Goal: Transaction & Acquisition: Purchase product/service

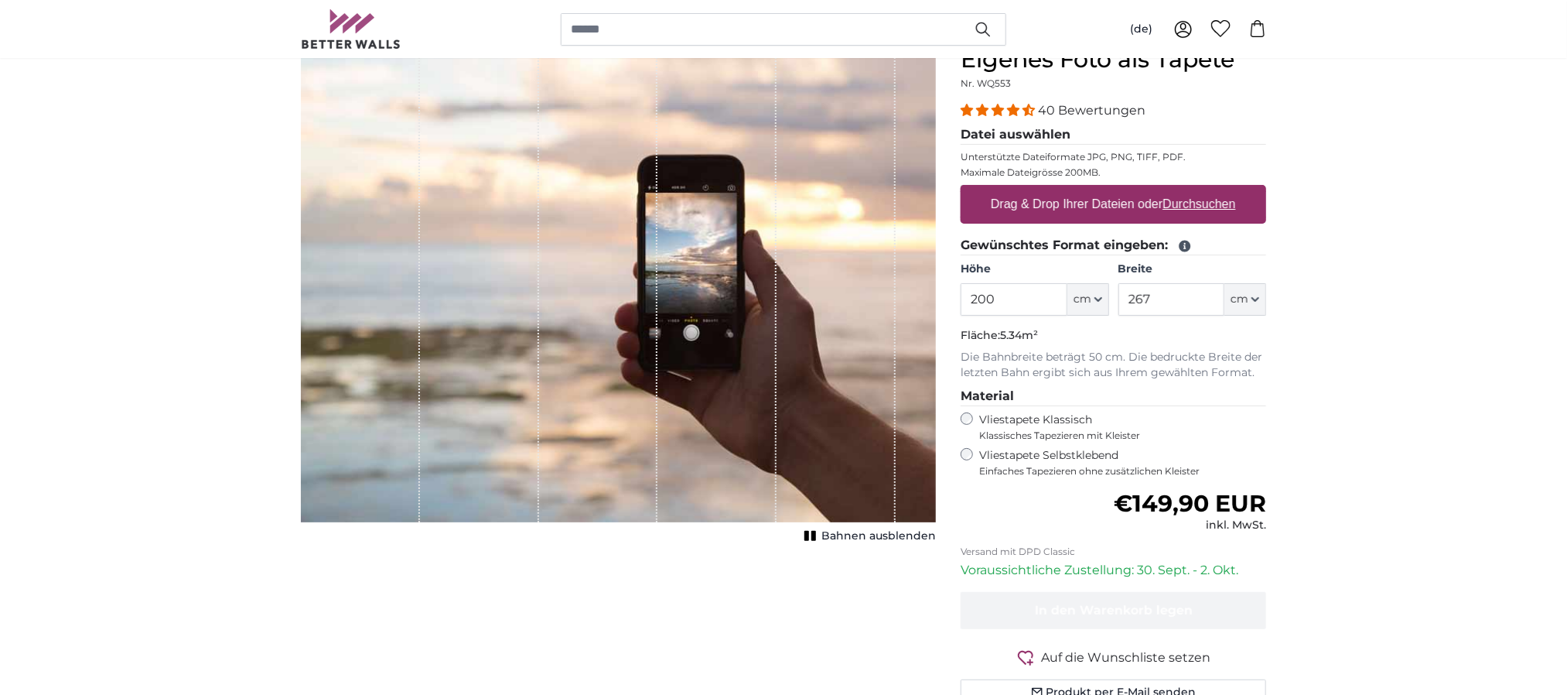
scroll to position [156, 0]
drag, startPoint x: 1015, startPoint y: 296, endPoint x: 880, endPoint y: 295, distance: 134.6
click at [880, 295] on product-detail "Abbrechen Bild zuschneiden Bahnen ausblenden Eigenes Foto als Tapete Nr. WQ553 …" at bounding box center [784, 381] width 990 height 722
type input "260"
click at [1003, 284] on div "Höhe 260 ft cm Centimeter (cm) Inches (inch) Feet (ft. in.) Breite 267 ft cm Ce…" at bounding box center [1114, 288] width 306 height 54
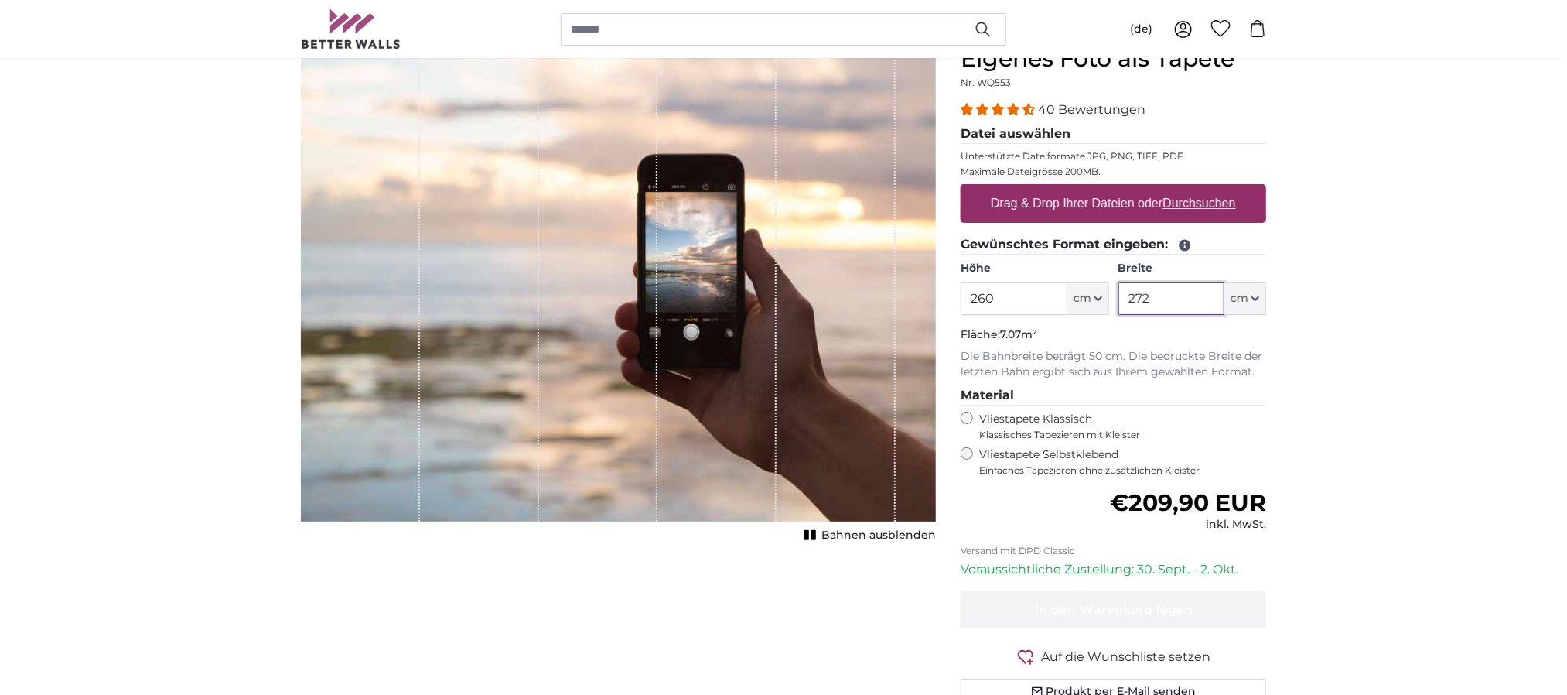
type input "272"
click at [993, 184] on fieldset "Datei auswählen Unterstützte Dateiformate JPG, PNG, TIFF, PDF. Maximale Dateigr…" at bounding box center [1114, 180] width 306 height 111
click at [994, 191] on label "Drag & Drop Ihrer Dateien oder Durchsuchen" at bounding box center [1114, 203] width 258 height 31
click at [994, 189] on input "Drag & Drop Ihrer Dateien oder Durchsuchen" at bounding box center [1114, 186] width 306 height 5
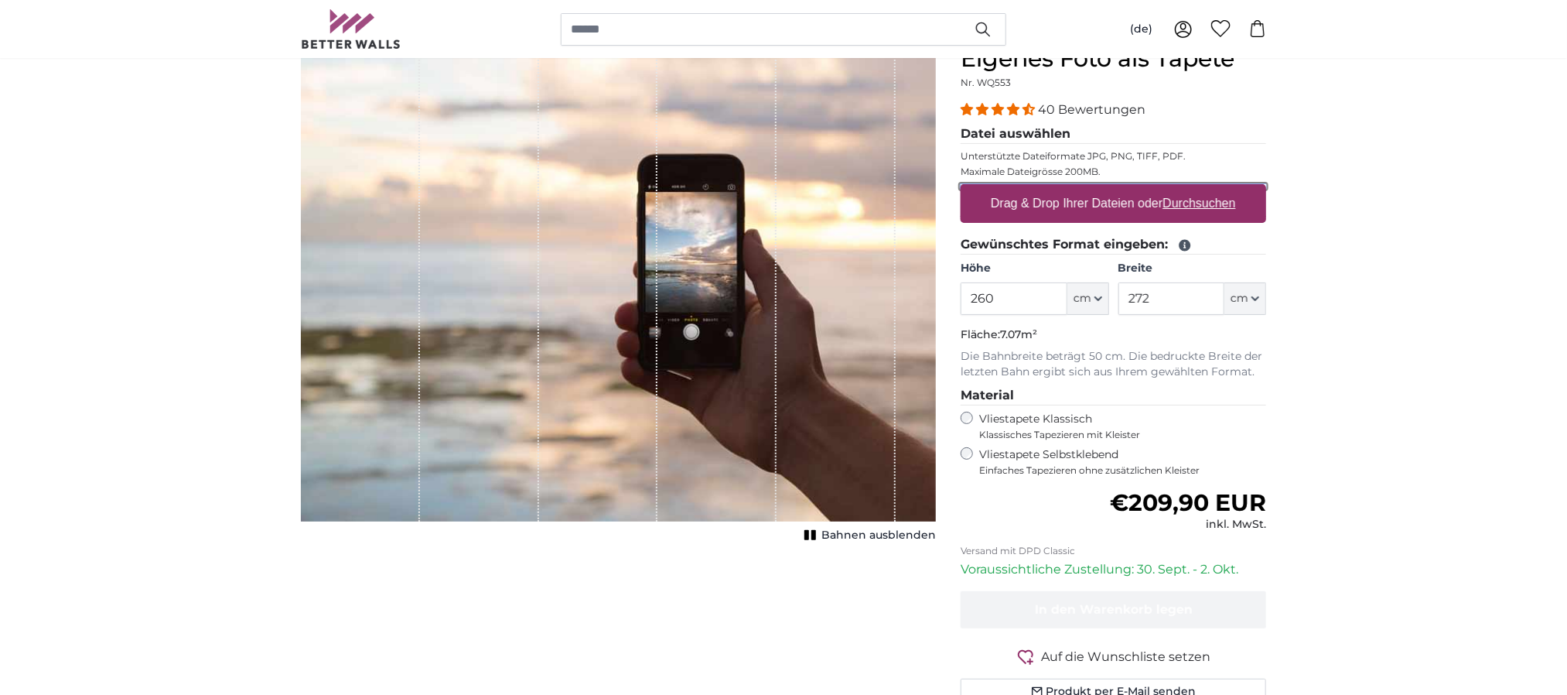
type input "**********"
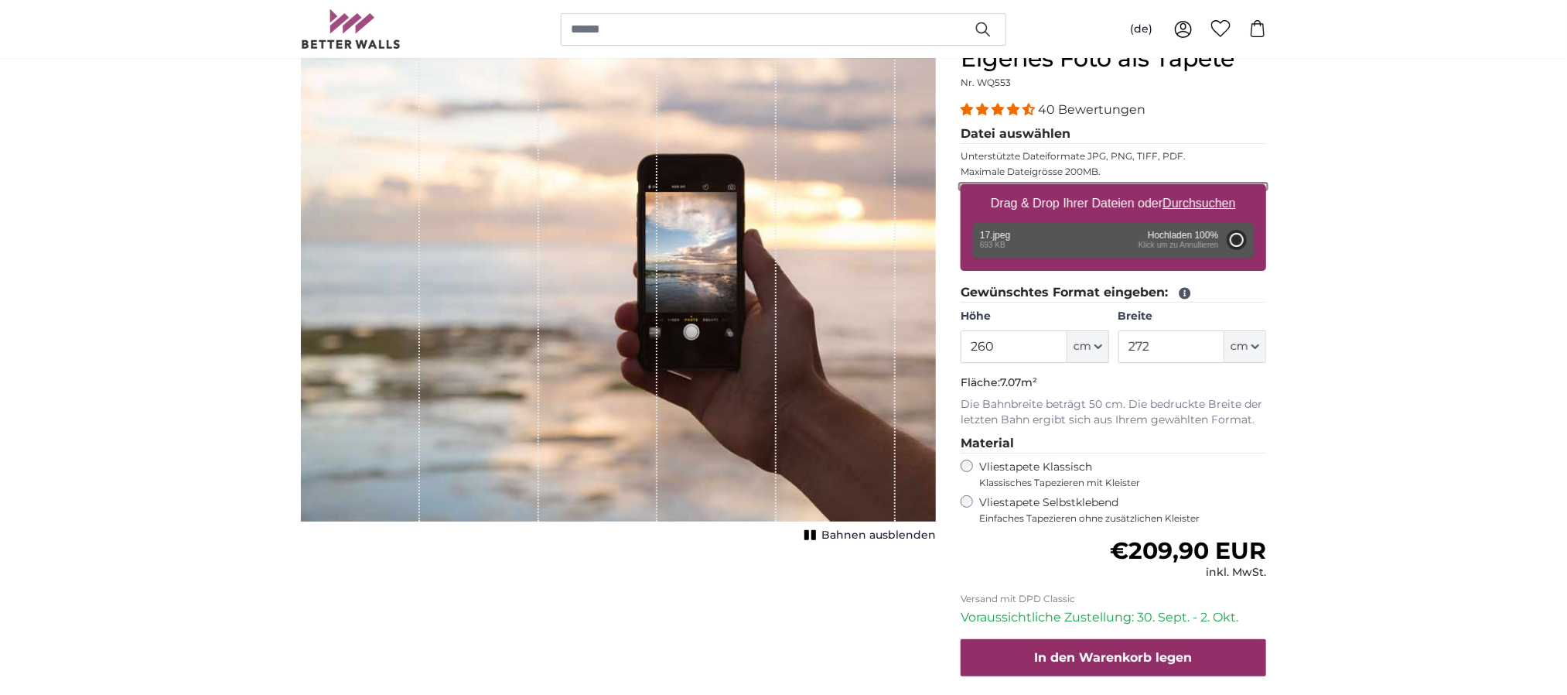
type input "69"
type input "103.5"
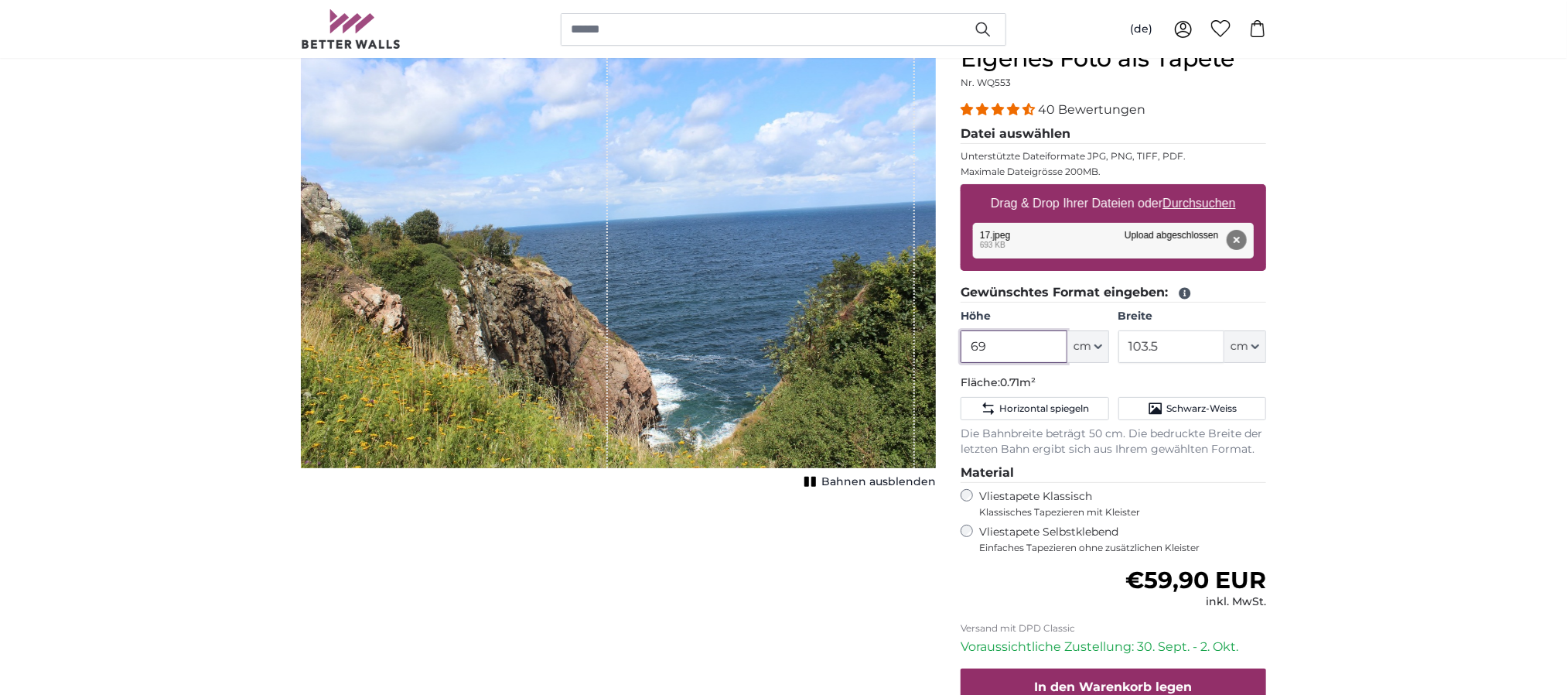
drag, startPoint x: 1005, startPoint y: 343, endPoint x: 921, endPoint y: 341, distance: 83.6
click at [921, 341] on product-detail "Abbrechen Bild zuschneiden Bahnen ausblenden Eigenes Foto als Tapete Nr. WQ553 …" at bounding box center [784, 419] width 990 height 799
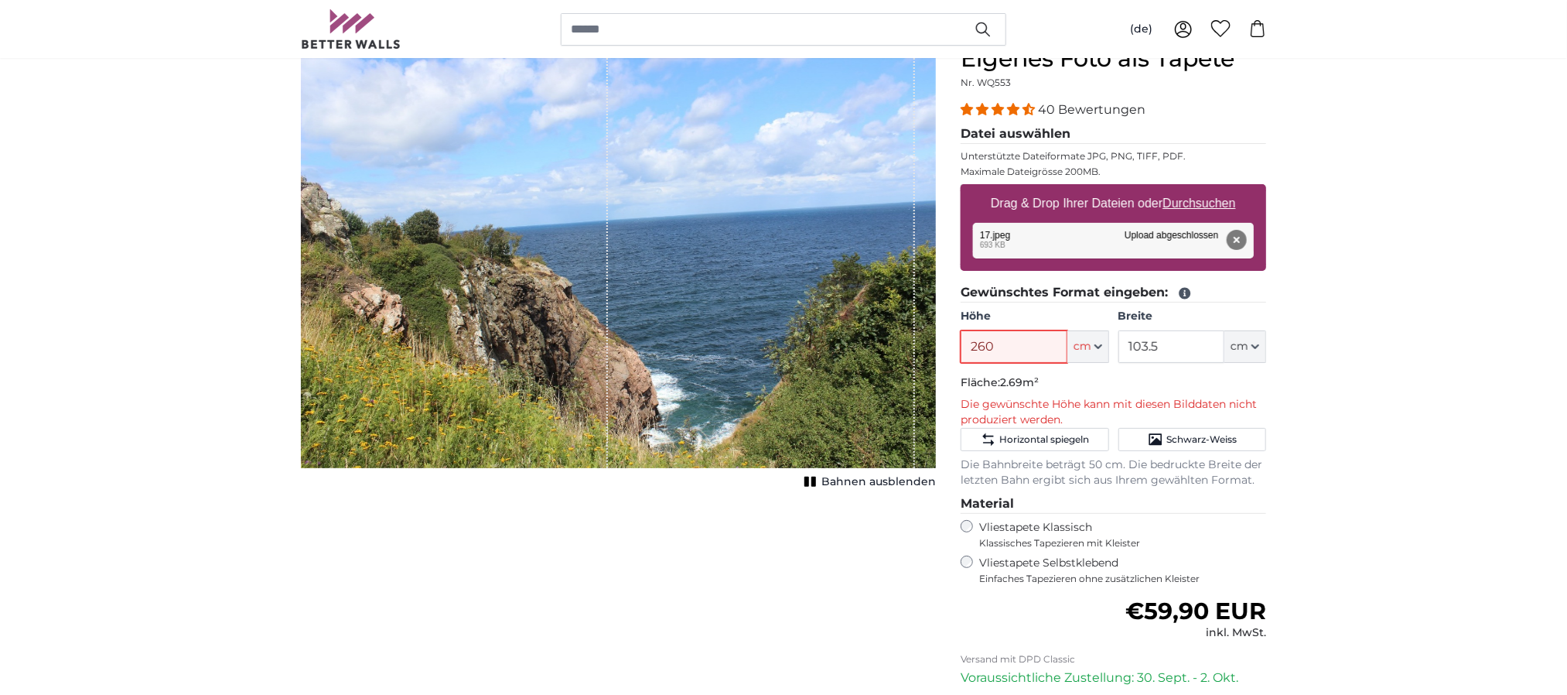
type input "260"
drag, startPoint x: 1164, startPoint y: 349, endPoint x: 1050, endPoint y: 348, distance: 113.7
click at [1044, 348] on div "Höhe 260 ft cm Centimeter (cm) Inches (inch) Feet (ft. in.) Breite 103.5 ft cm …" at bounding box center [1114, 336] width 306 height 54
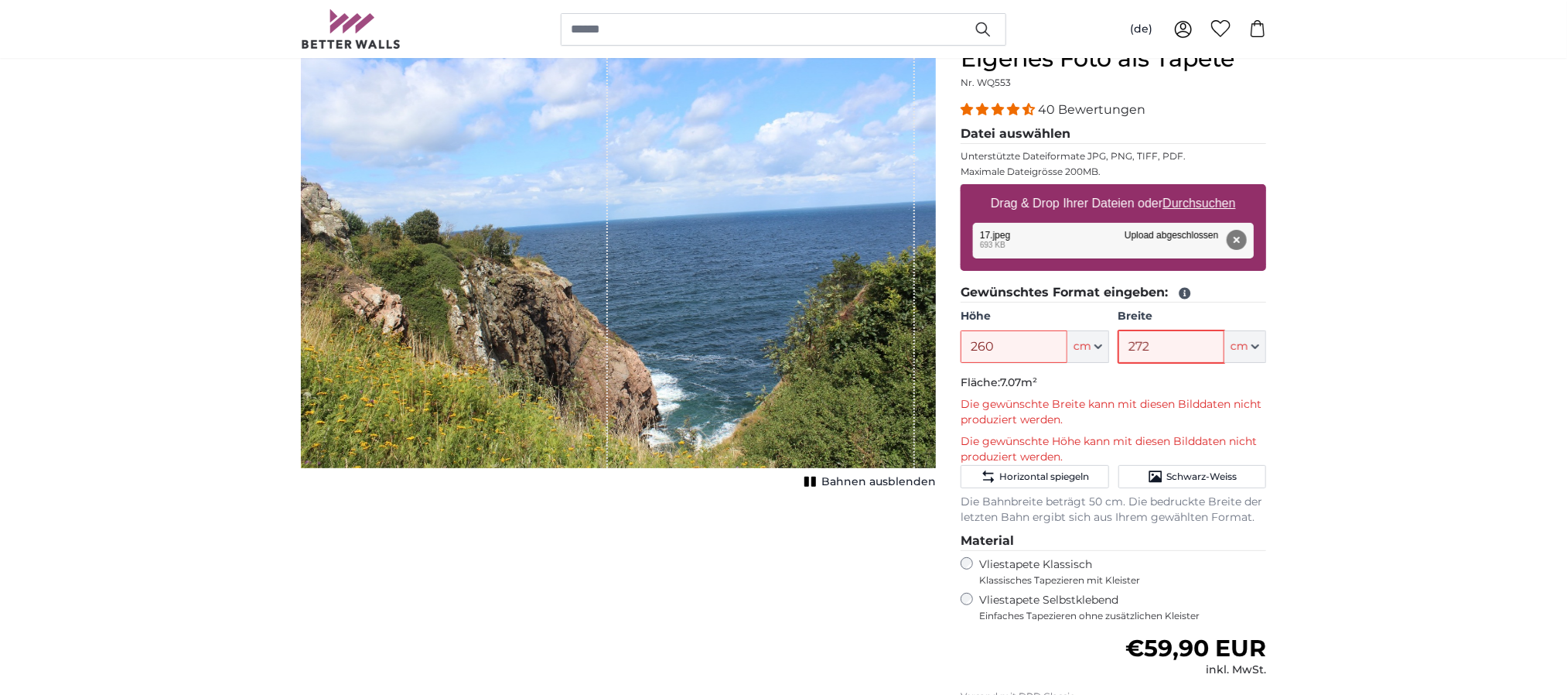
type input "272"
click at [1044, 463] on span "Horizontal spiegeln" at bounding box center [1045, 476] width 90 height 12
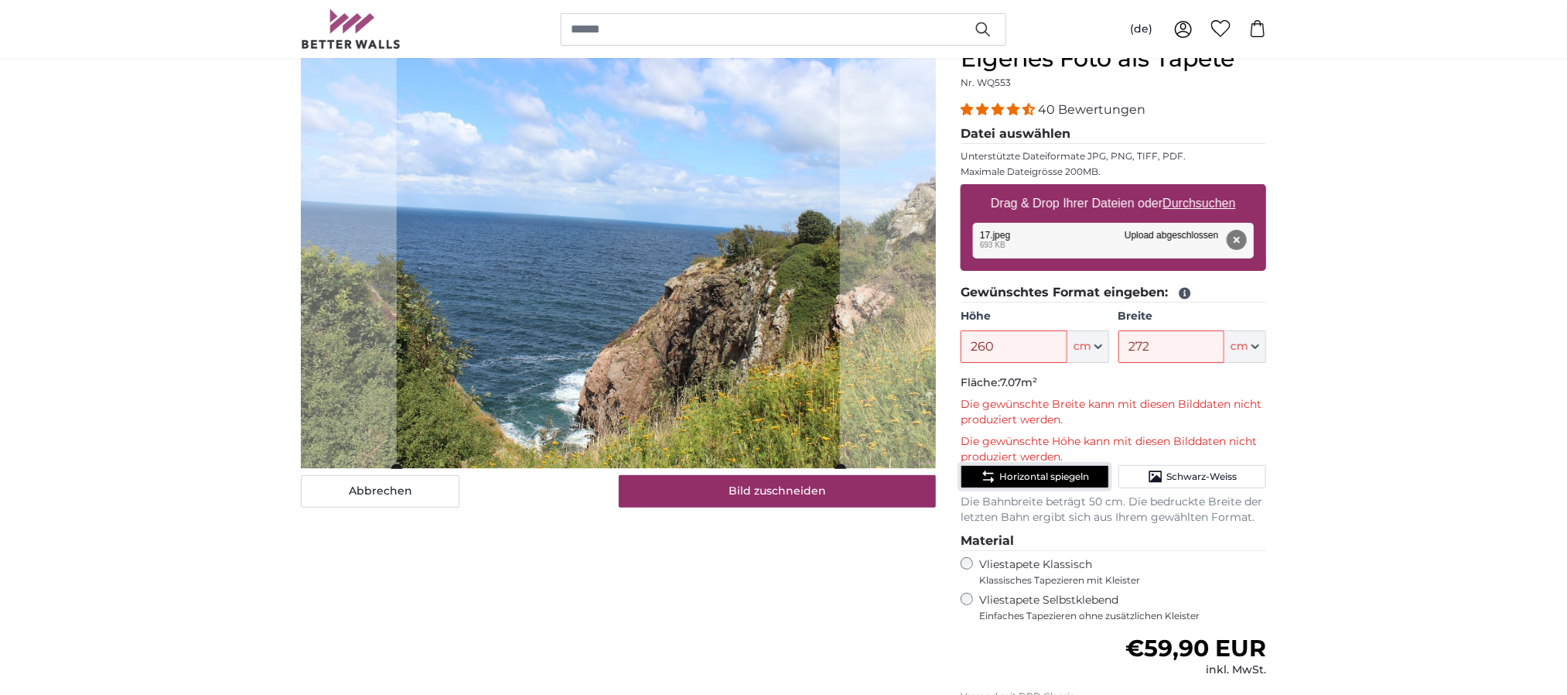
click at [1044, 463] on span "Horizontal spiegeln" at bounding box center [1045, 476] width 90 height 12
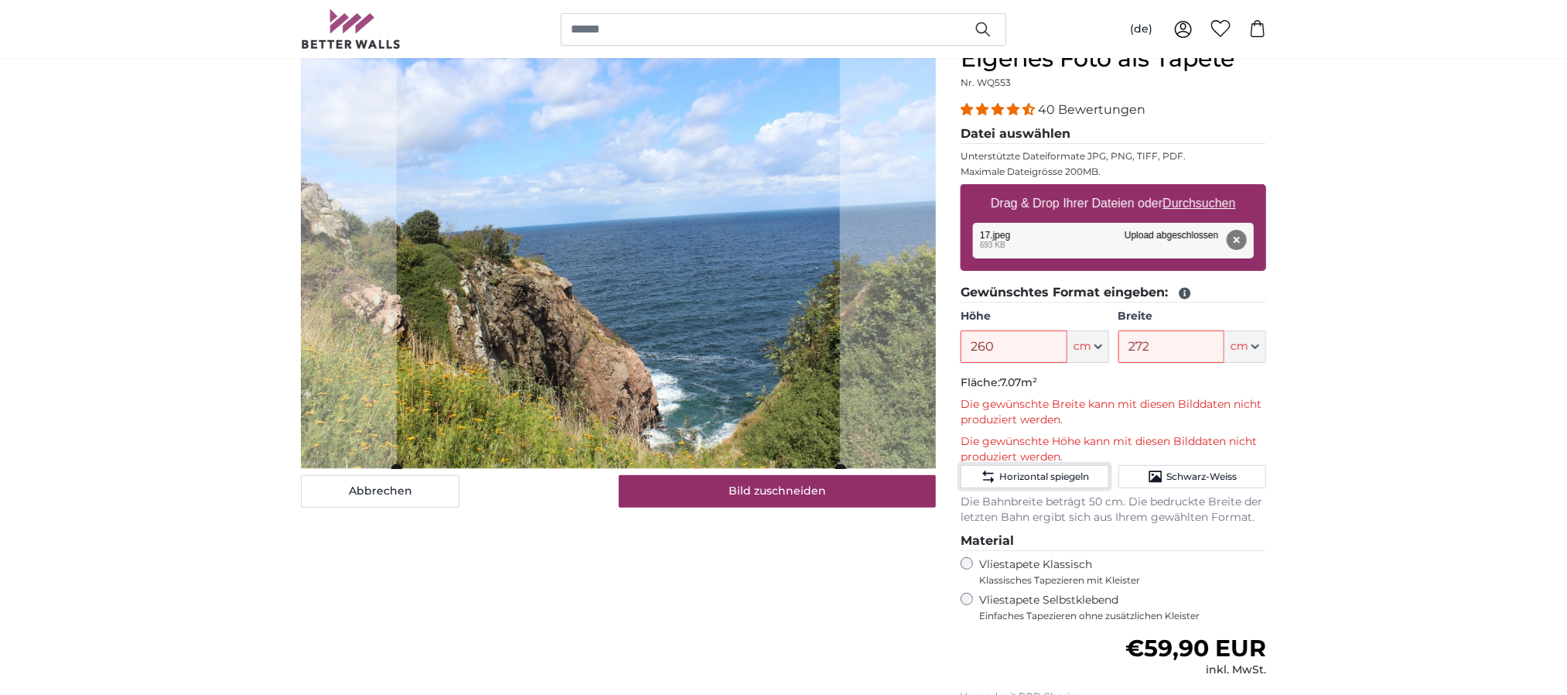
click at [715, 365] on cropper-handle at bounding box center [618, 257] width 443 height 424
click at [0, 0] on slot at bounding box center [0, 0] width 0 height 0
click at [1003, 446] on product-detail "Abbrechen Bild zuschneiden Bahnen ausblenden Eigenes Foto als Tapete Nr. WQ553 …" at bounding box center [784, 453] width 990 height 867
click at [831, 67] on cropper-handle at bounding box center [618, 257] width 443 height 423
click at [0, 0] on slot at bounding box center [0, 0] width 0 height 0
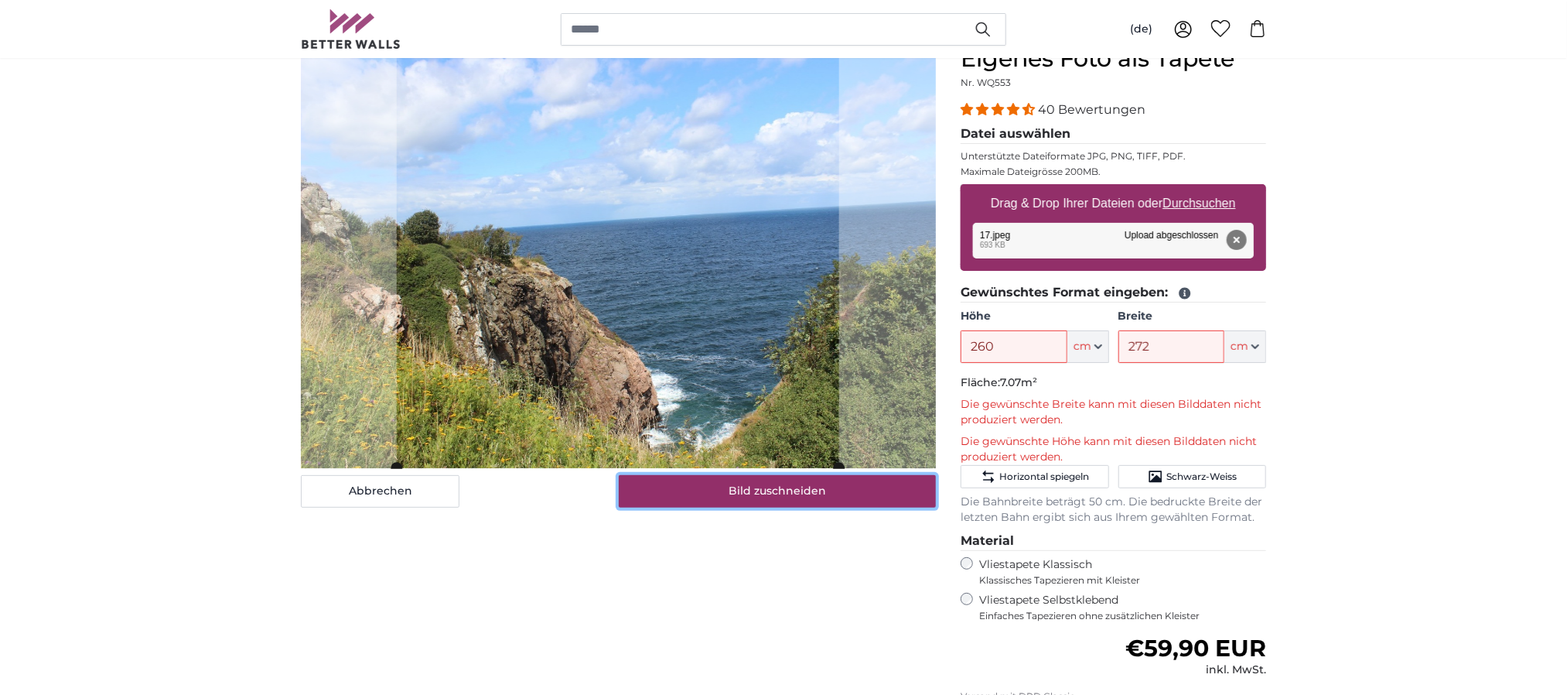
click at [665, 463] on button "Bild zuschneiden" at bounding box center [778, 491] width 318 height 32
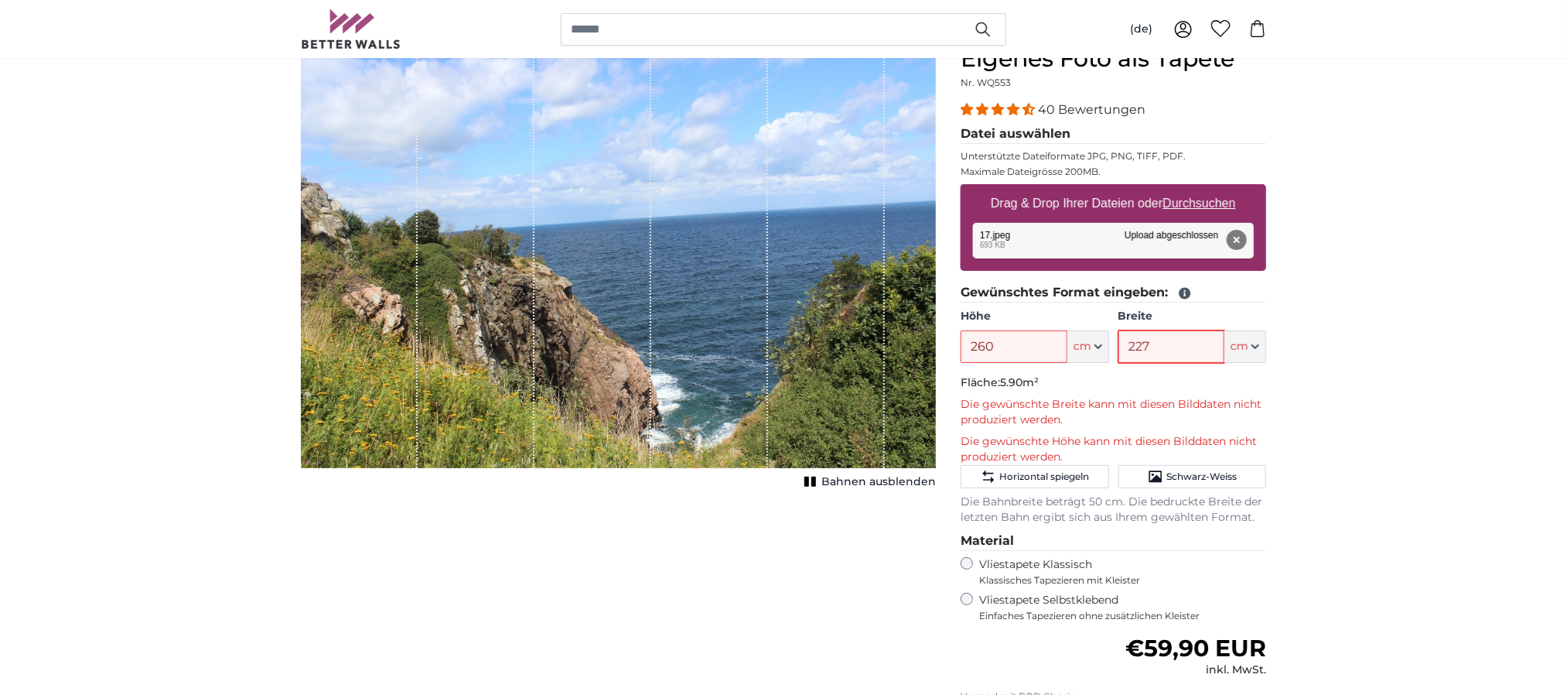
drag, startPoint x: 1182, startPoint y: 354, endPoint x: 1027, endPoint y: 346, distance: 155.7
click at [1027, 346] on div "Höhe 260 ft cm Centimeter (cm) Inches (inch) Feet (ft. in.) Breite 227 ft cm Ce…" at bounding box center [1114, 336] width 306 height 54
type input "272"
click at [799, 348] on div "1 of 1" at bounding box center [826, 256] width 117 height 423
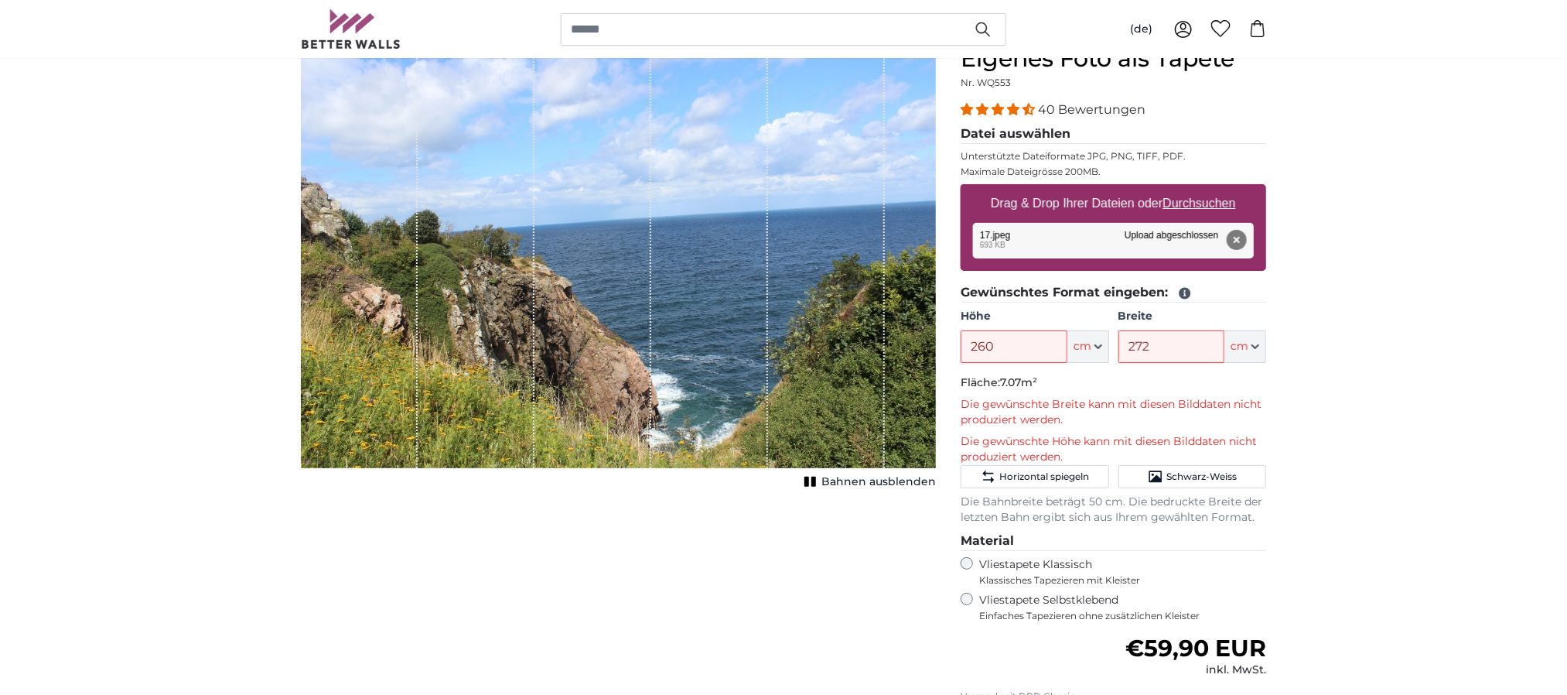
click at [792, 297] on div "1 of 1" at bounding box center [826, 256] width 117 height 423
drag, startPoint x: 859, startPoint y: 265, endPoint x: 688, endPoint y: 278, distance: 172.3
click at [689, 277] on div "1 of 1" at bounding box center [618, 256] width 635 height 423
drag, startPoint x: 583, startPoint y: 339, endPoint x: 648, endPoint y: 444, distance: 123.7
click at [583, 347] on div "1 of 1" at bounding box center [593, 256] width 117 height 423
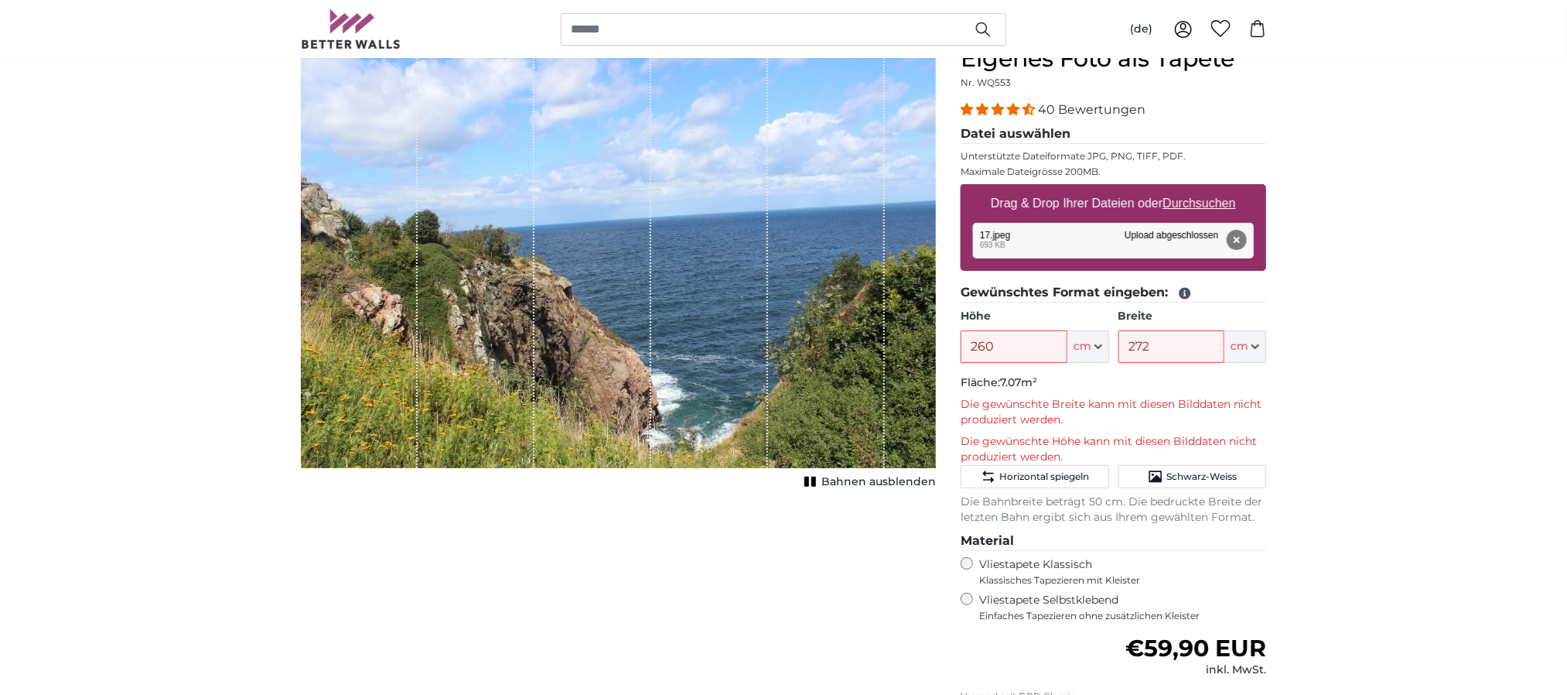
click at [853, 463] on span "Bahnen ausblenden" at bounding box center [879, 481] width 114 height 15
click at [853, 463] on span "Bahnen einblenden" at bounding box center [879, 481] width 114 height 15
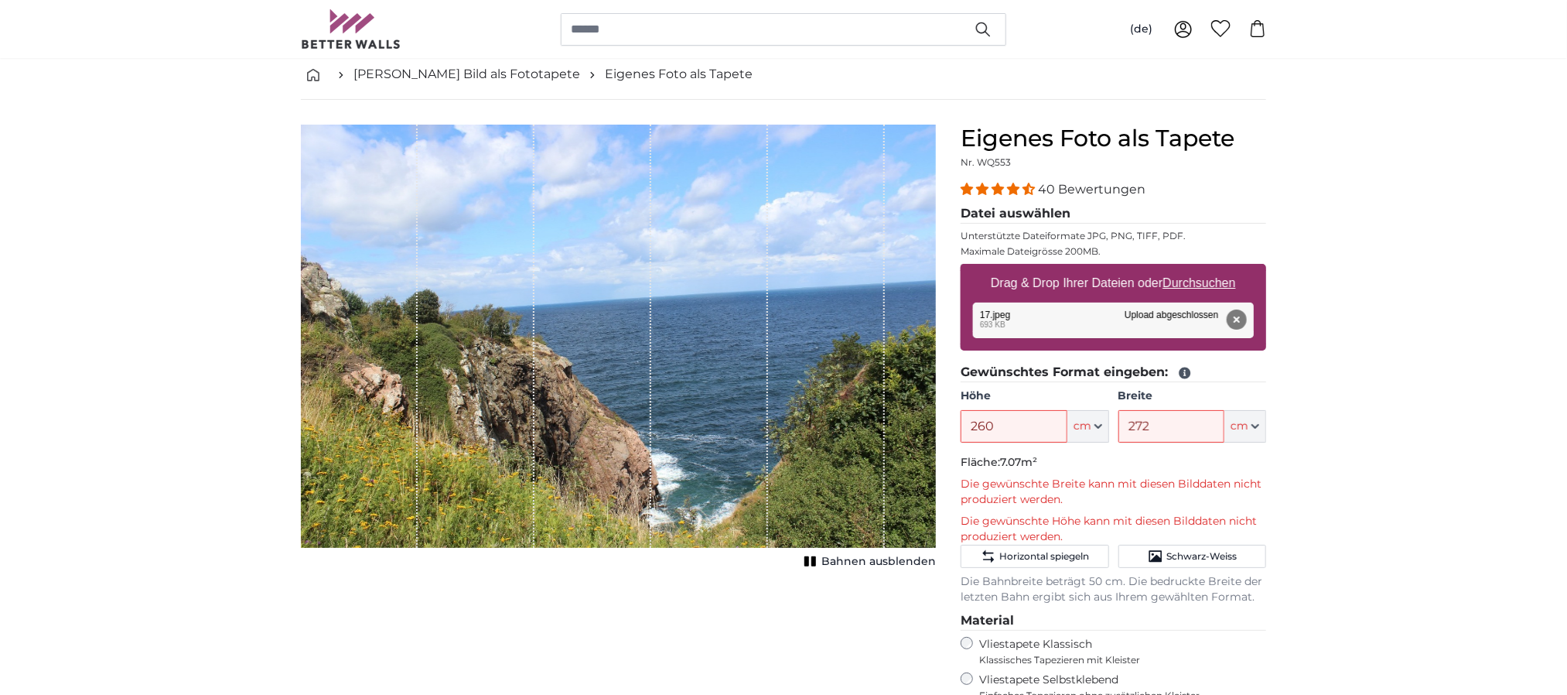
scroll to position [116, 0]
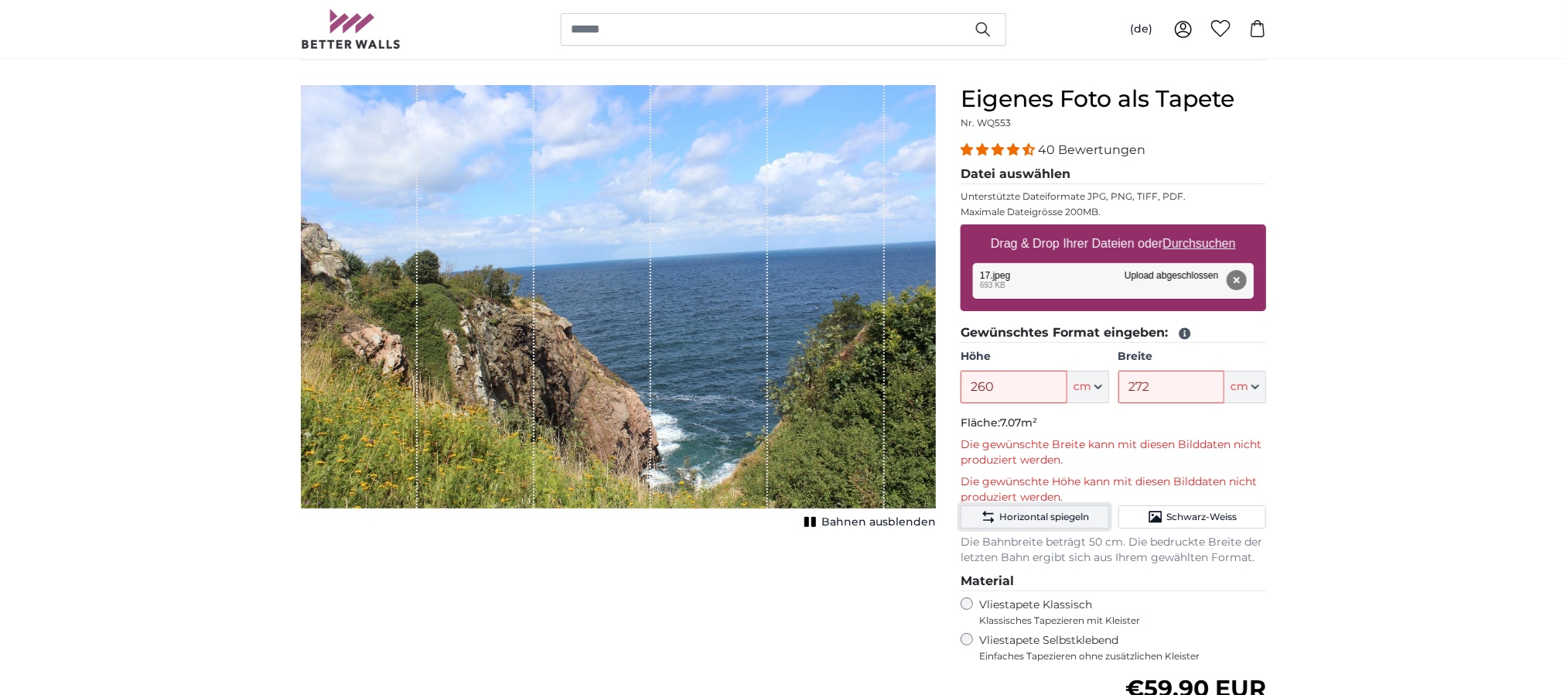
click at [1026, 463] on button "Horizontal spiegeln" at bounding box center [1035, 516] width 148 height 23
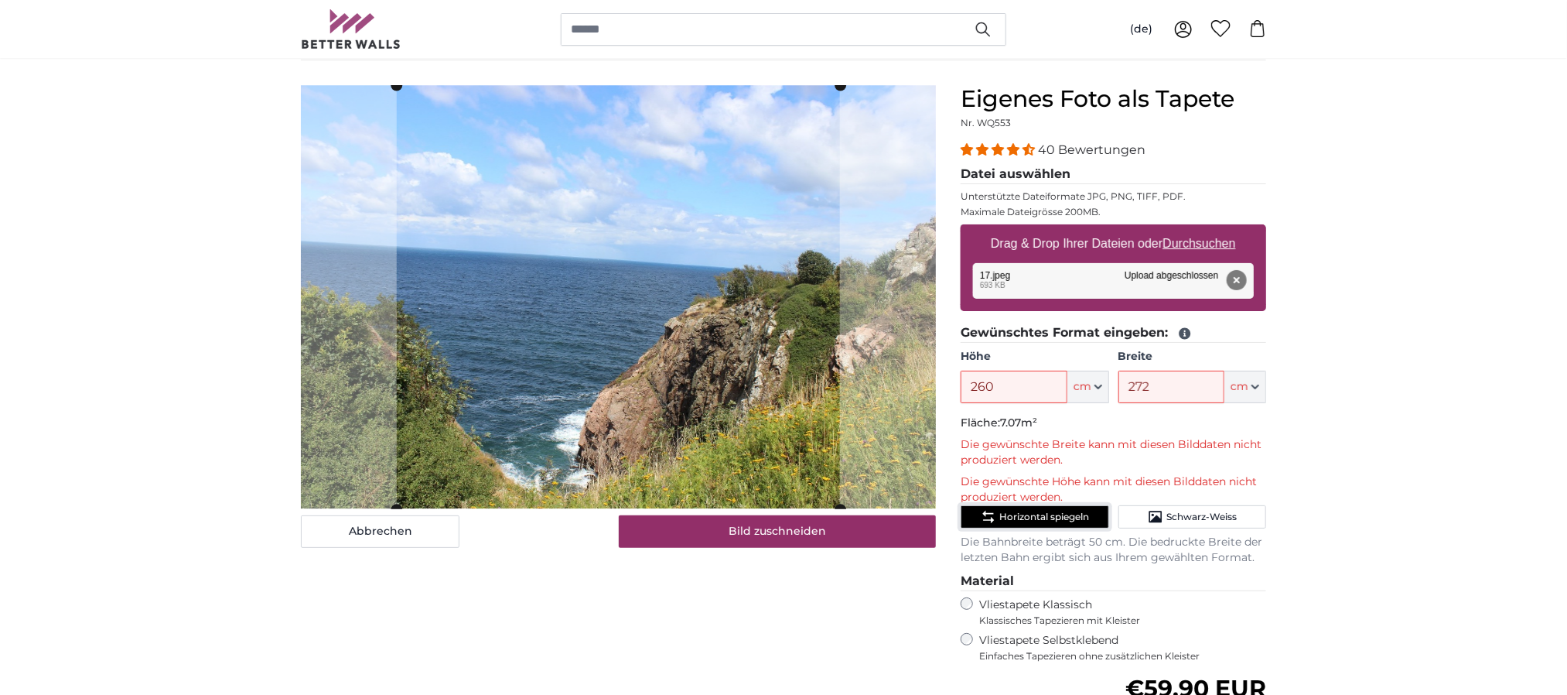
click at [1026, 463] on button "Horizontal spiegeln" at bounding box center [1035, 516] width 148 height 23
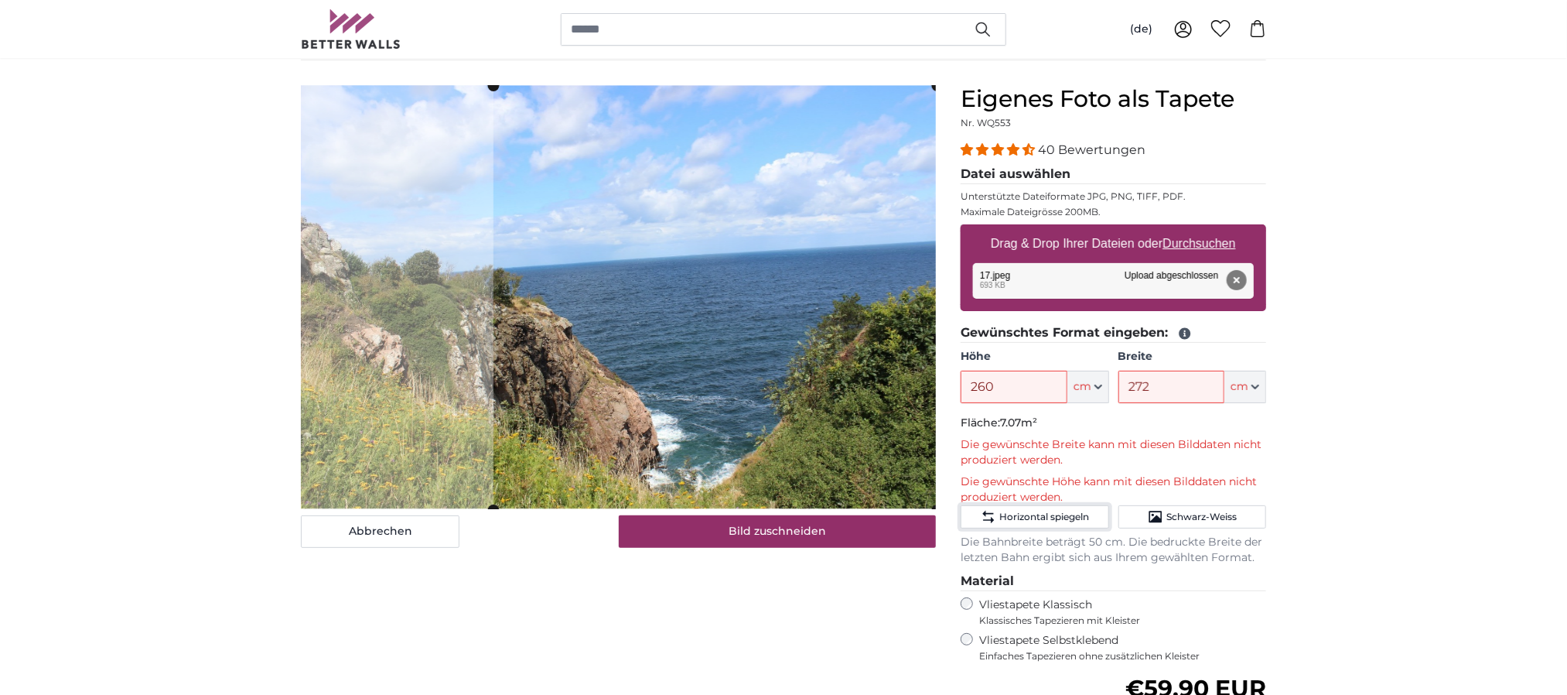
click at [859, 460] on cropper-handle at bounding box center [715, 298] width 443 height 424
click at [290, 291] on div "Abbrechen Bild zuschneiden Bahnen ausblenden" at bounding box center [619, 506] width 660 height 842
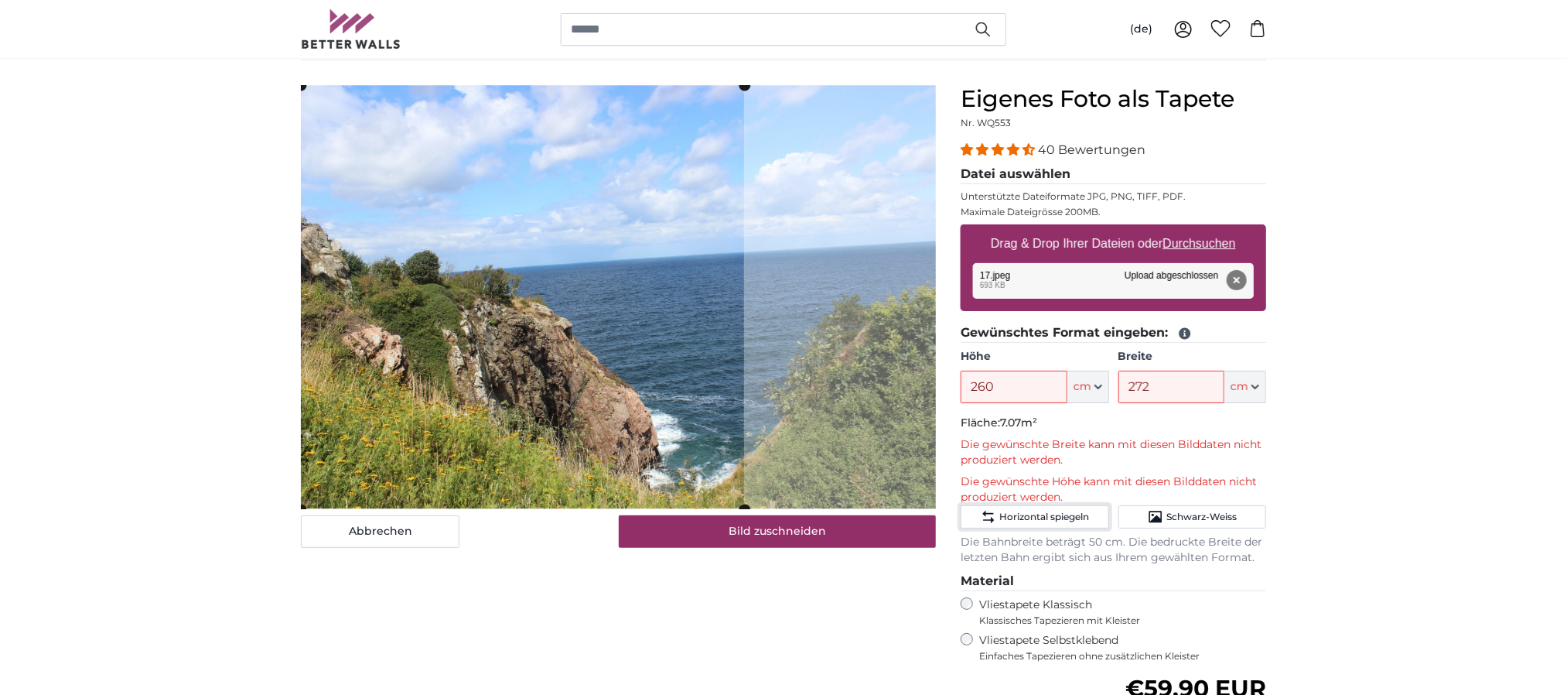
click at [481, 374] on cropper-handle at bounding box center [522, 297] width 443 height 424
click at [411, 463] on button "Abbrechen" at bounding box center [380, 531] width 159 height 32
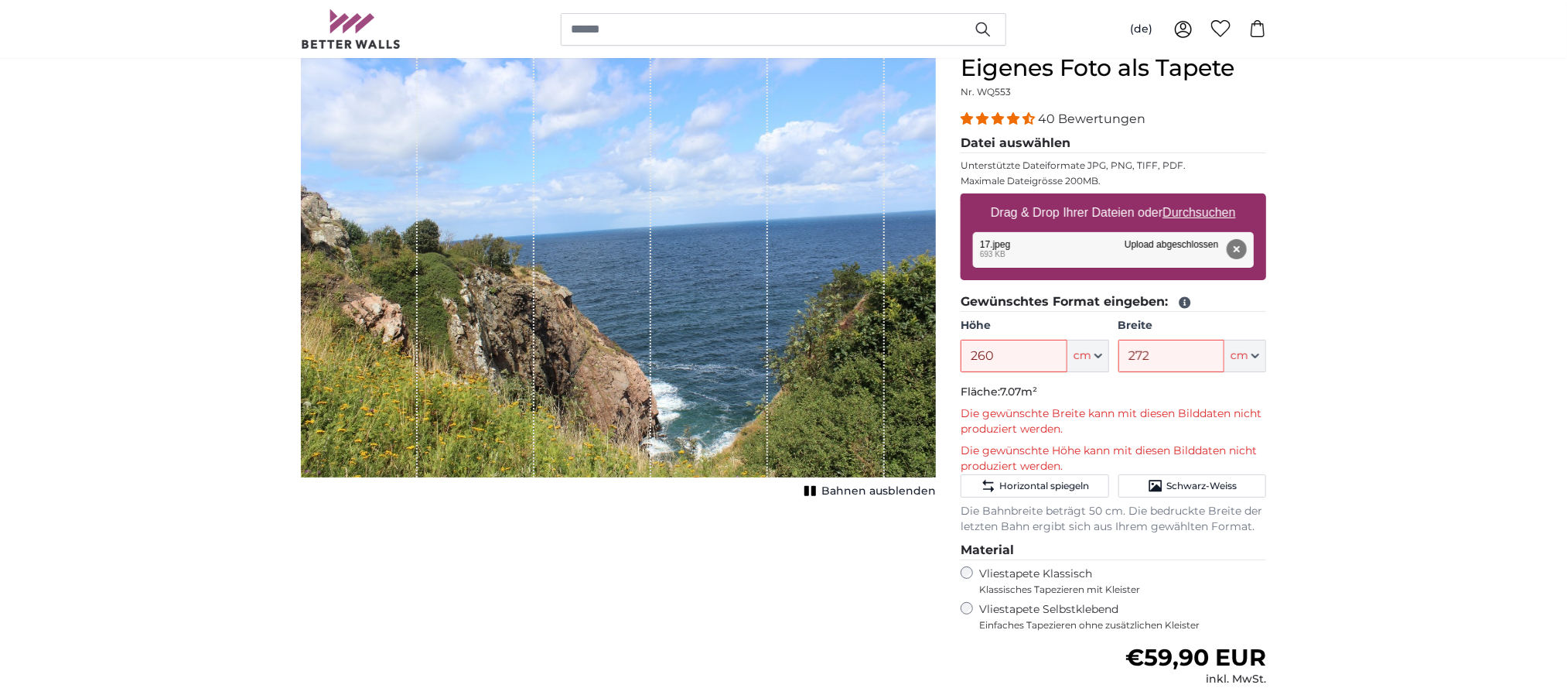
scroll to position [0, 0]
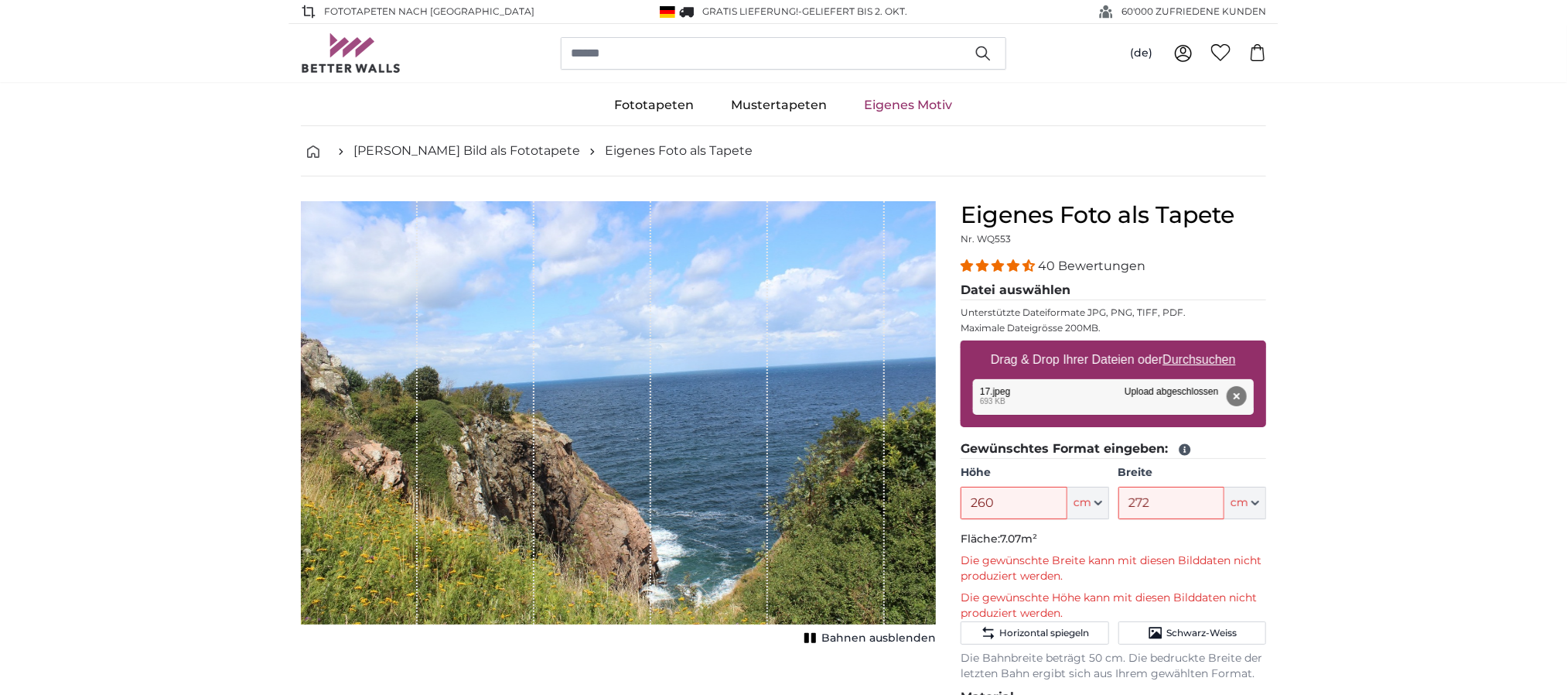
click at [569, 463] on div "1 of 1" at bounding box center [593, 412] width 117 height 423
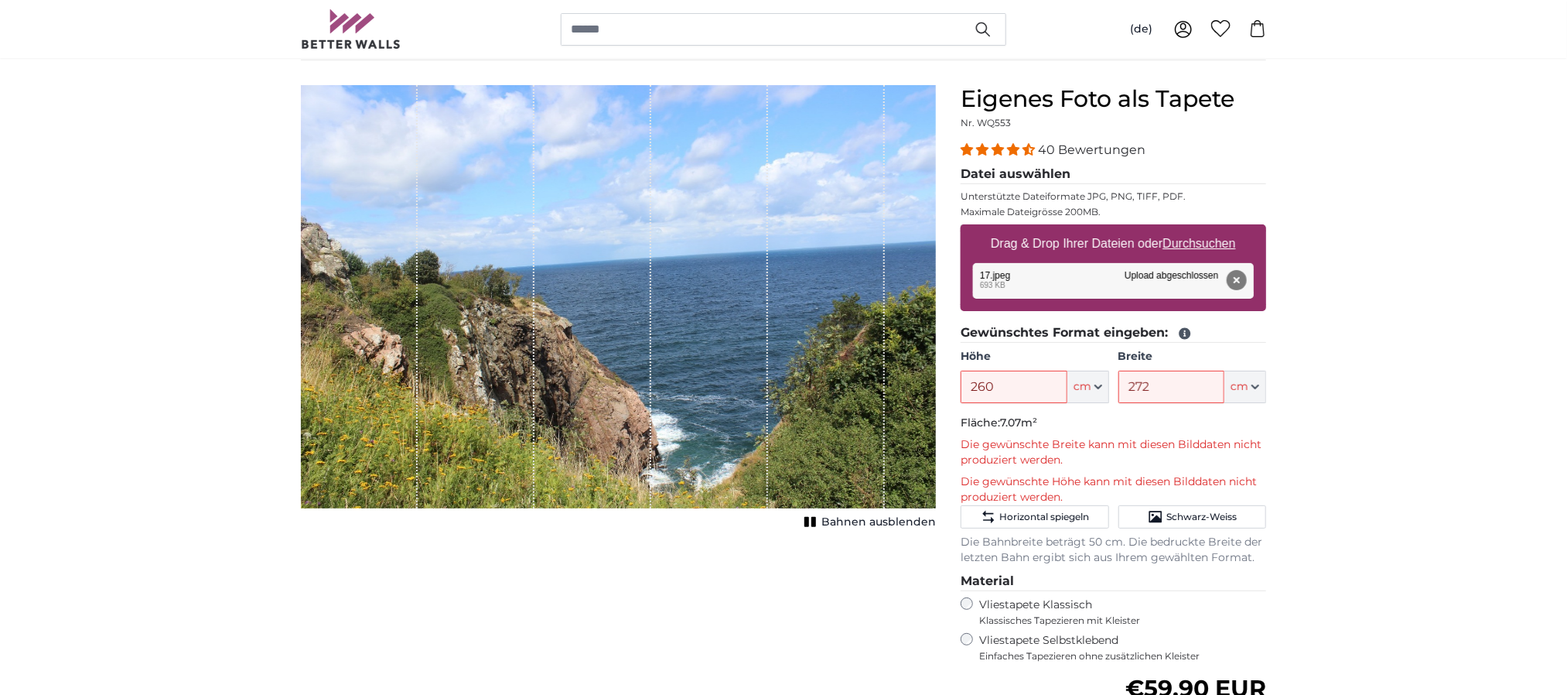
click at [820, 385] on div "1 of 1" at bounding box center [826, 296] width 117 height 423
click at [1044, 463] on fieldset "Gewünschtes Format eingeben: Höhe 260 ft cm Centimeter (cm) Inches (inch) Feet …" at bounding box center [1114, 444] width 306 height 242
click at [1044, 463] on button "Horizontal spiegeln" at bounding box center [1035, 516] width 148 height 23
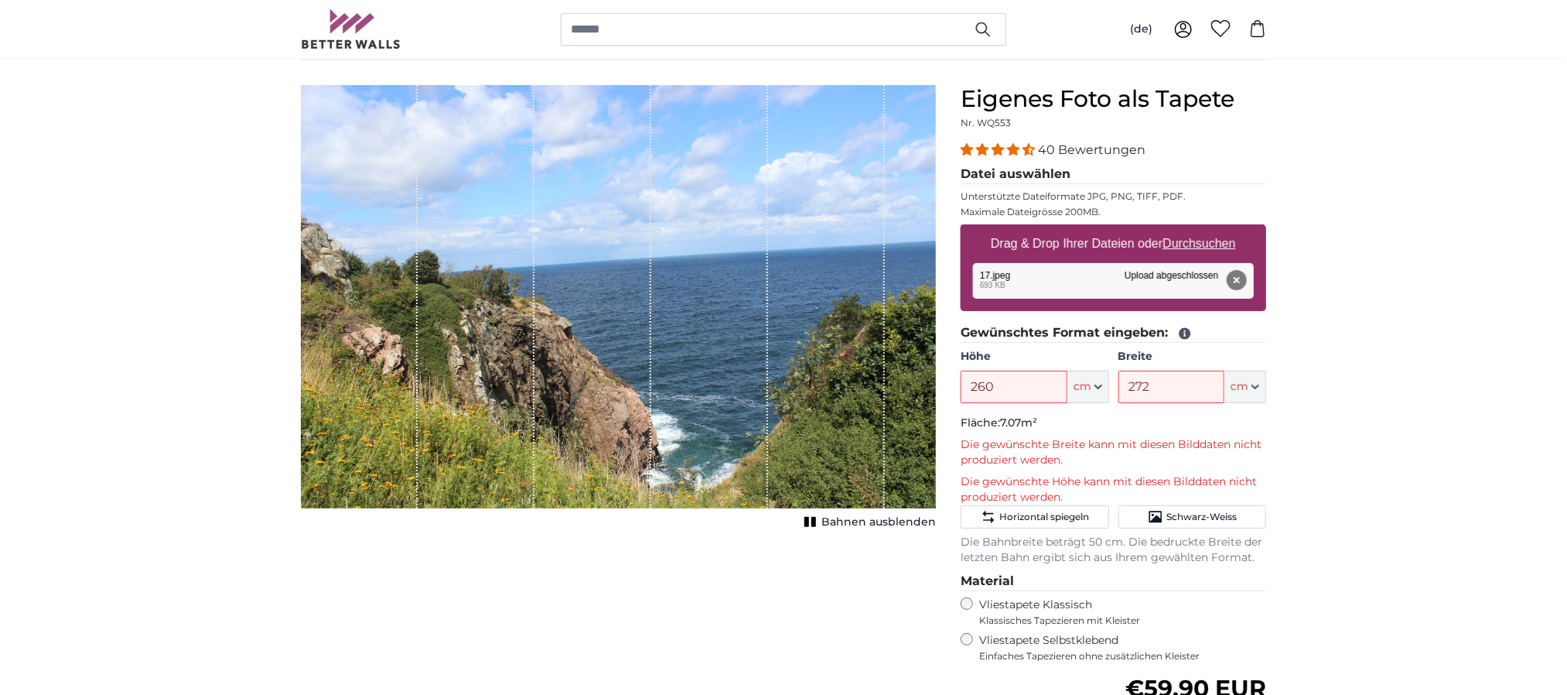
click at [748, 365] on div "1 of 1" at bounding box center [709, 296] width 117 height 423
click at [1044, 463] on span "Horizontal spiegeln" at bounding box center [1045, 517] width 90 height 12
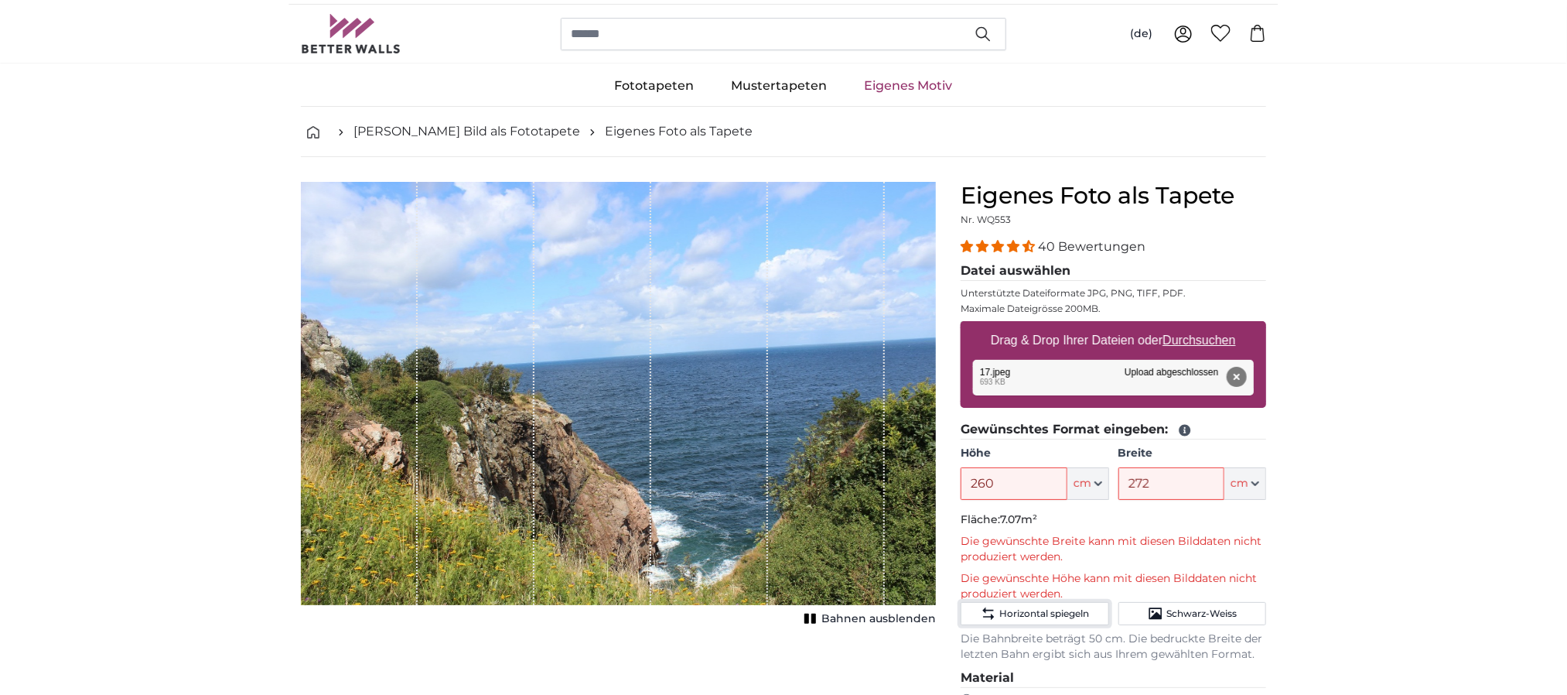
scroll to position [0, 0]
